Goal: Task Accomplishment & Management: Manage account settings

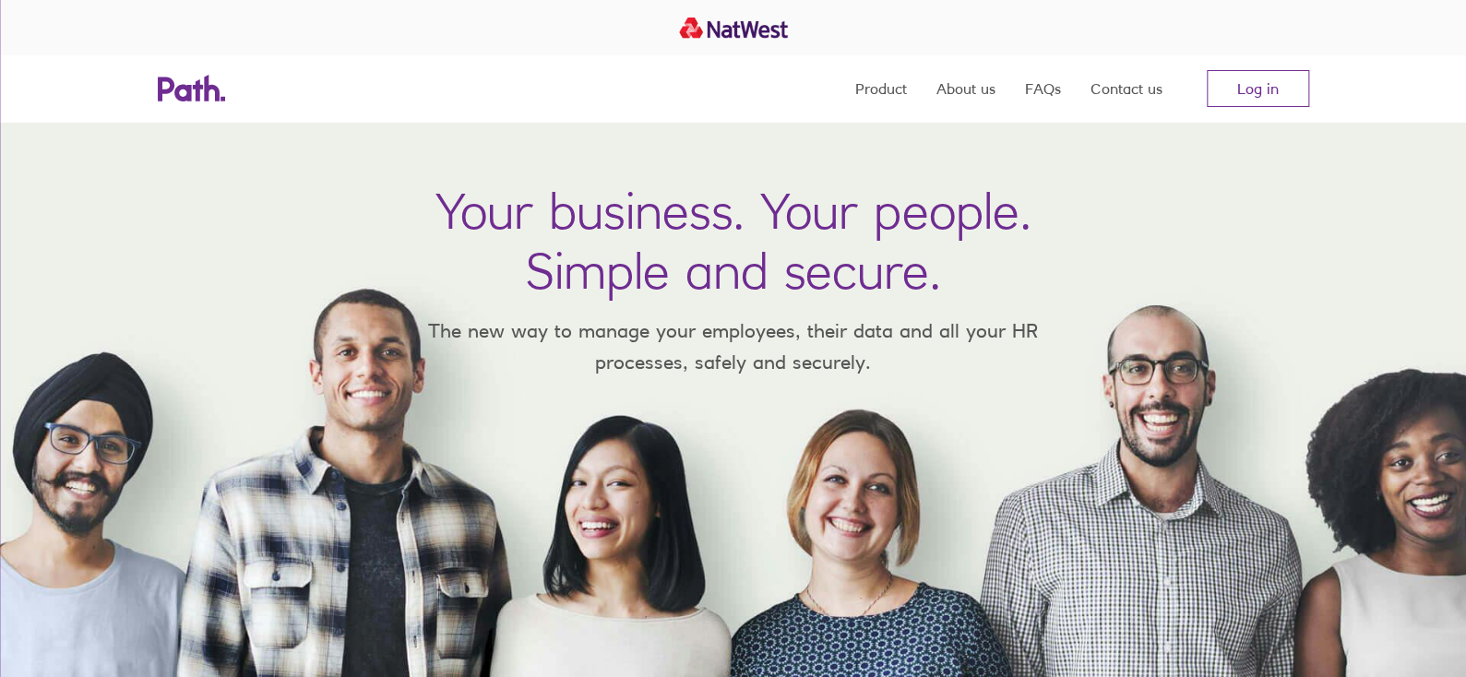
click at [1236, 66] on nav "Product About us FAQs Contact us Log in" at bounding box center [1082, 88] width 454 height 66
click at [1238, 72] on link "Log in" at bounding box center [1258, 88] width 102 height 37
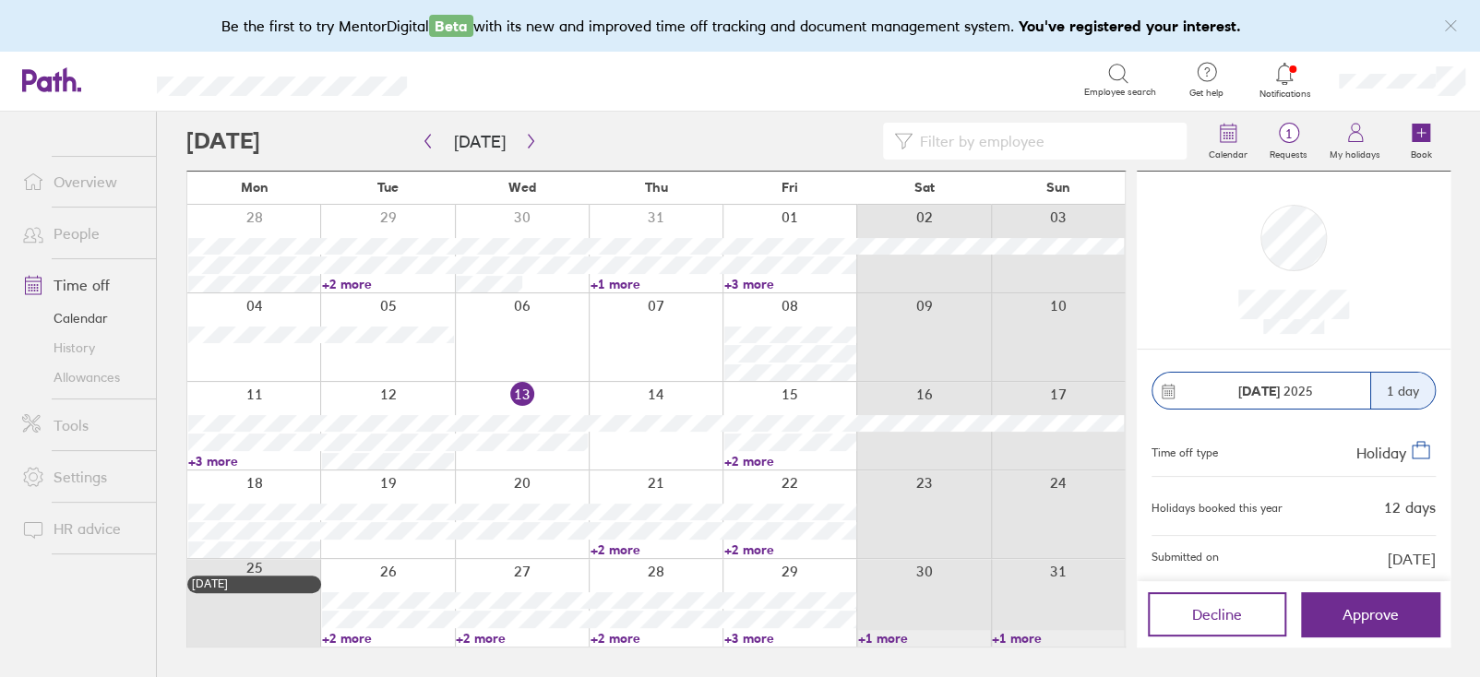
click at [68, 373] on link "Allowances" at bounding box center [81, 378] width 149 height 30
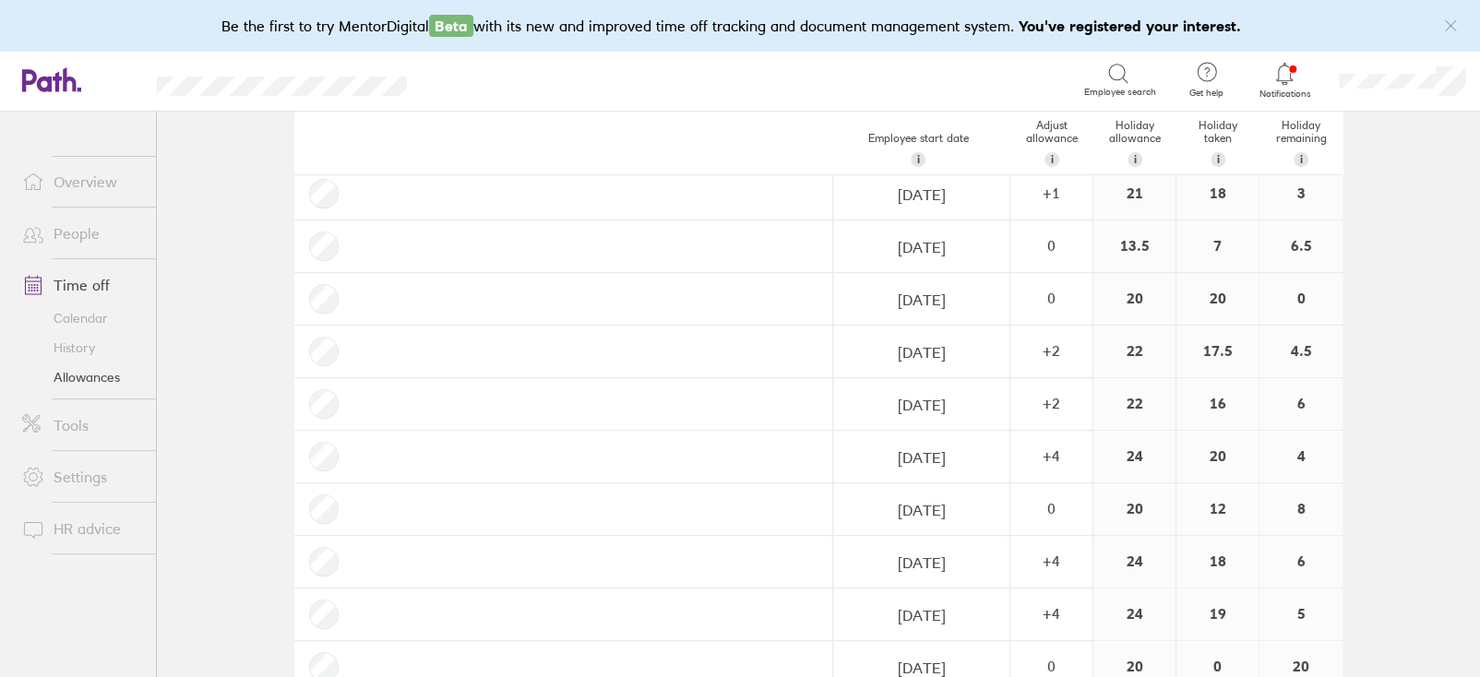
scroll to position [368, 0]
